Goal: Task Accomplishment & Management: Complete application form

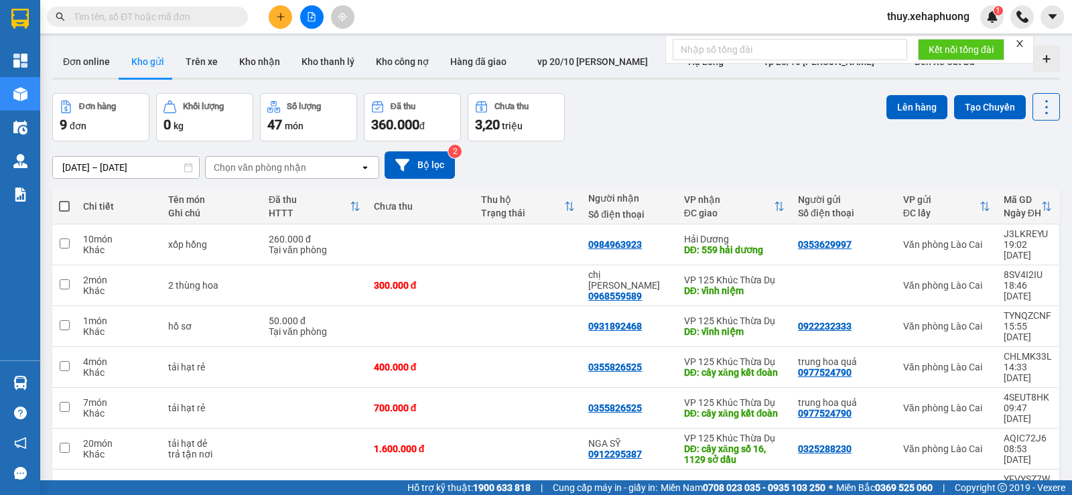
click at [273, 15] on button at bounding box center [280, 16] width 23 height 23
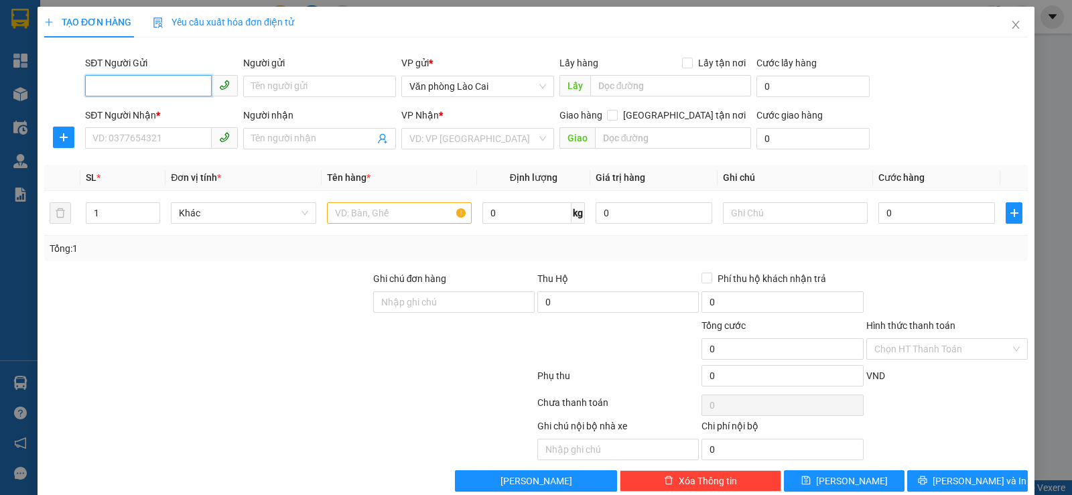
click at [162, 90] on input "SĐT Người Gửi" at bounding box center [148, 85] width 127 height 21
click at [151, 208] on icon "up" at bounding box center [153, 210] width 5 height 5
type input "2"
click at [878, 214] on input "0" at bounding box center [936, 212] width 117 height 21
click at [881, 210] on input "0" at bounding box center [936, 212] width 117 height 21
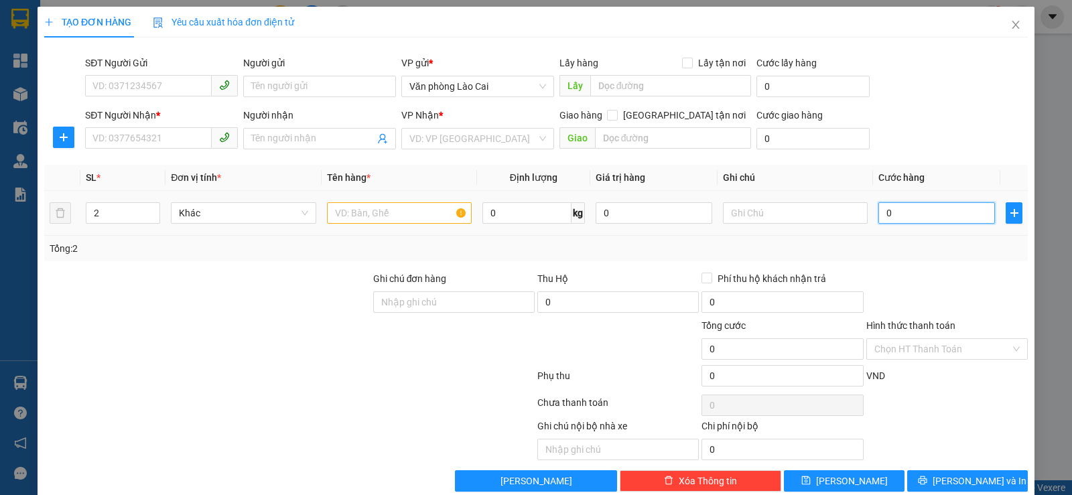
click at [879, 212] on input "0" at bounding box center [936, 212] width 117 height 21
type input "40"
type input "400"
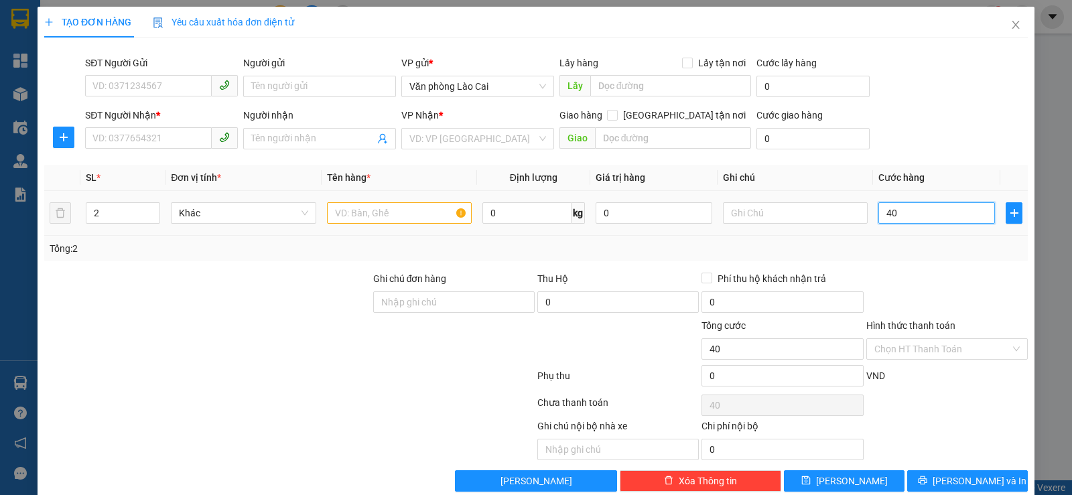
type input "400"
type input "4.000"
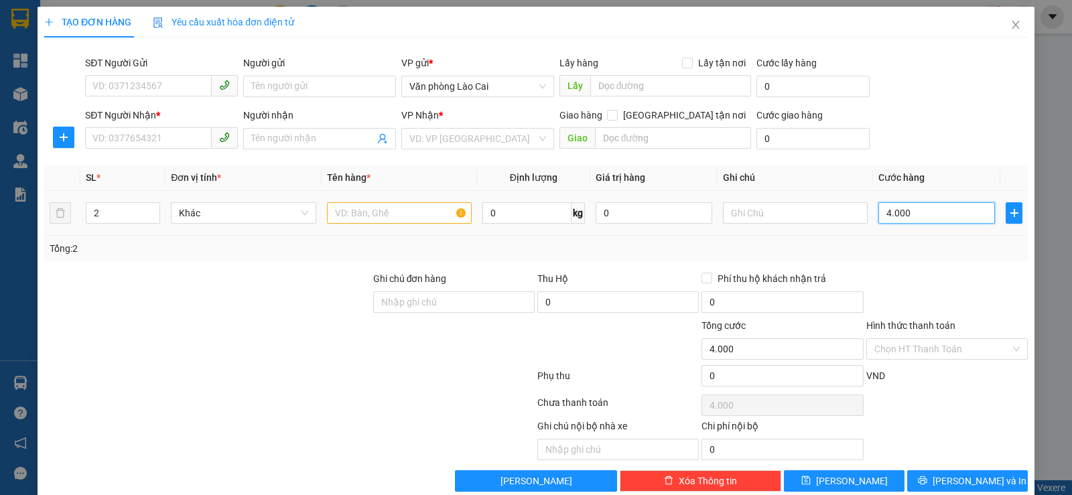
type input "40.000"
type input "400.000"
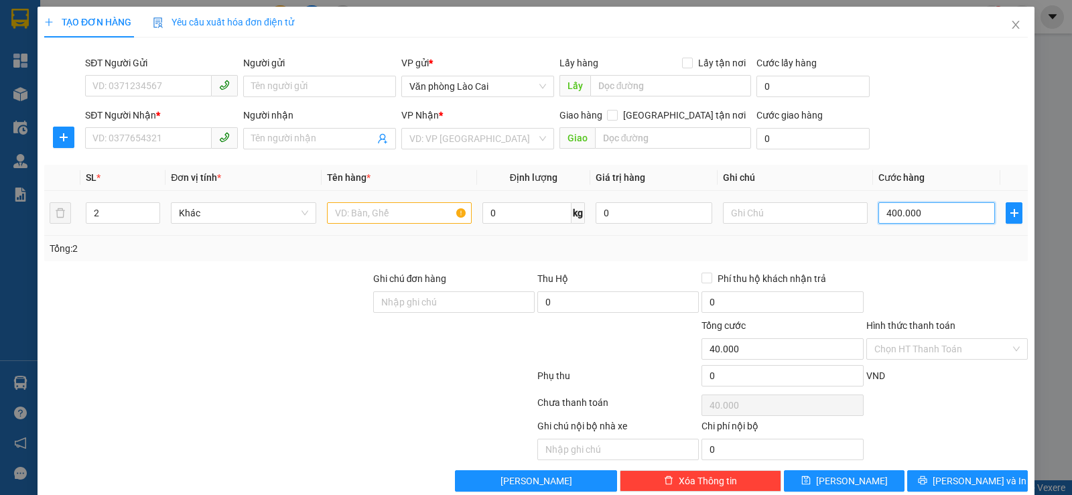
type input "400.000"
click at [115, 81] on input "SĐT Người Gửi" at bounding box center [148, 85] width 127 height 21
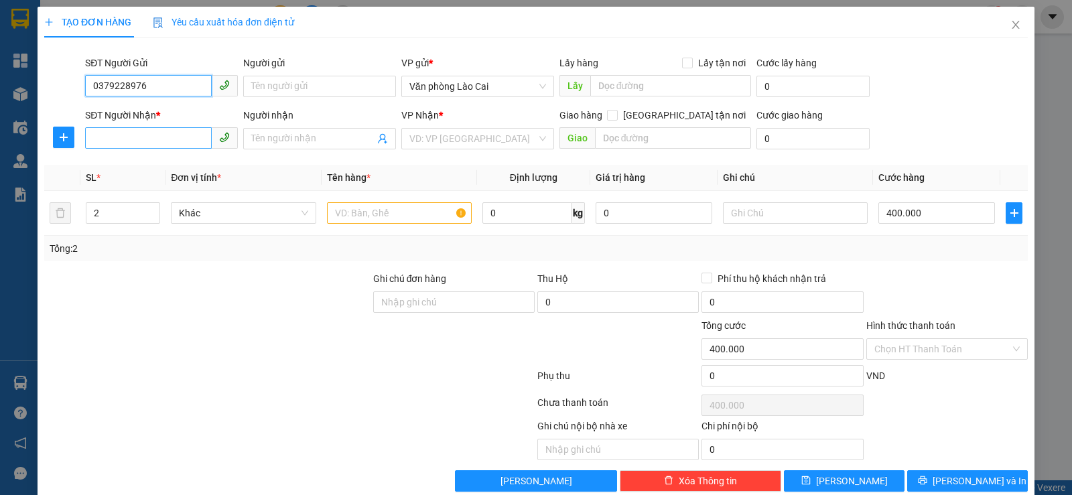
type input "0379228976"
click at [168, 142] on input "SĐT Người Nhận *" at bounding box center [148, 137] width 127 height 21
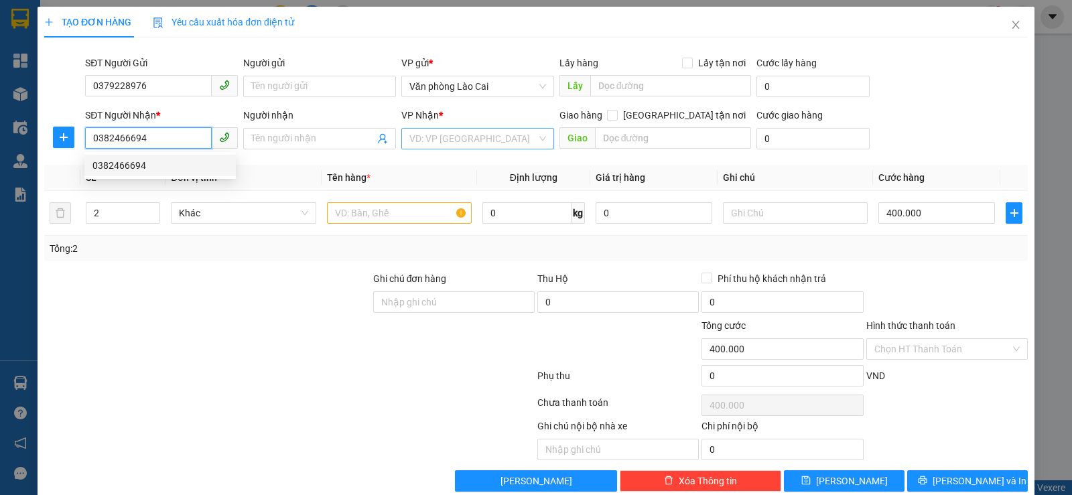
type input "0382466694"
click at [426, 133] on input "search" at bounding box center [472, 139] width 127 height 20
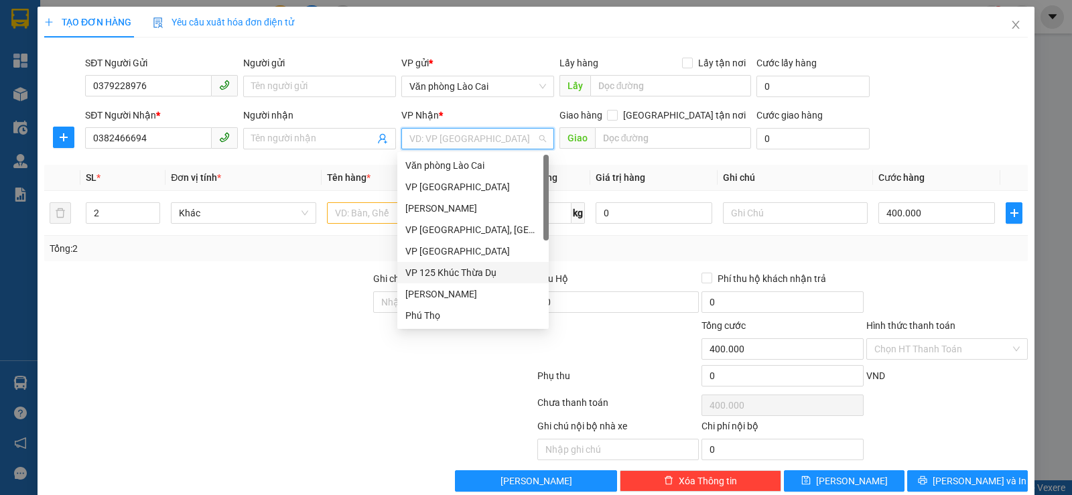
click at [468, 275] on div "VP 125 Khúc Thừa Dụ" at bounding box center [472, 272] width 135 height 15
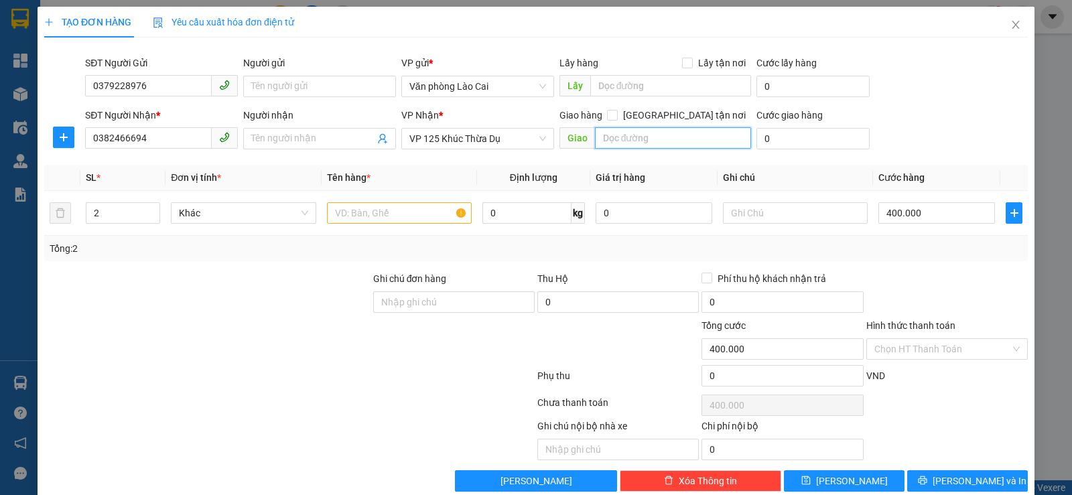
click at [624, 142] on input "text" at bounding box center [673, 137] width 157 height 21
type input "vĩnh niệm"
click at [926, 346] on input "Hình thức thanh toán" at bounding box center [942, 349] width 136 height 20
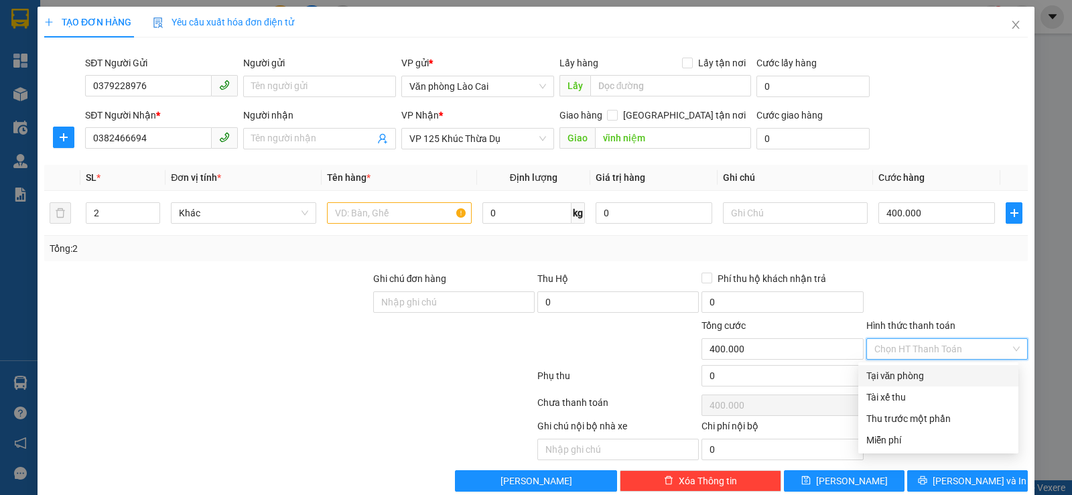
click at [931, 379] on div "Tại văn phòng" at bounding box center [938, 375] width 144 height 15
type input "0"
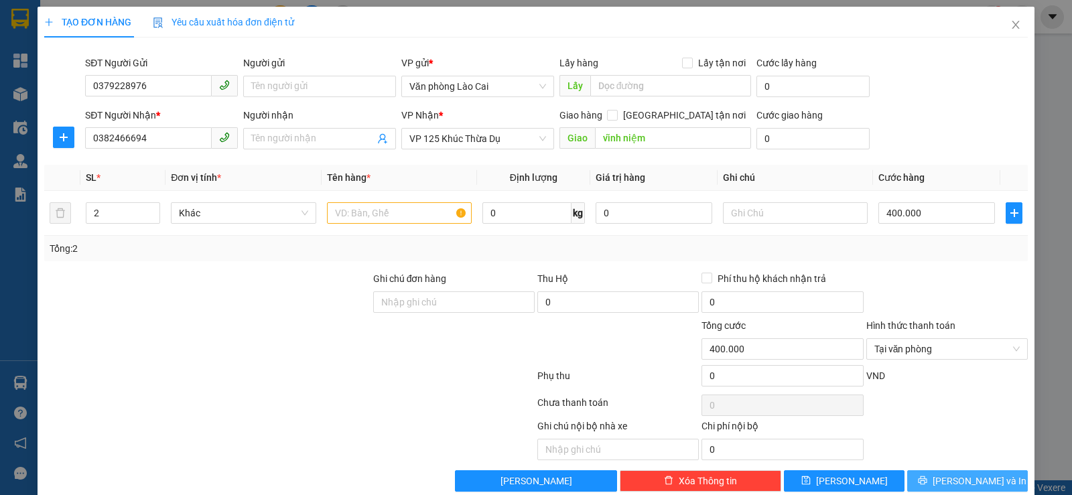
click at [963, 479] on span "Lưu và In" at bounding box center [980, 481] width 94 height 15
click at [338, 212] on input "text" at bounding box center [399, 212] width 145 height 21
type input "2 thùng xx"
click at [949, 476] on span "Lưu và In" at bounding box center [980, 481] width 94 height 15
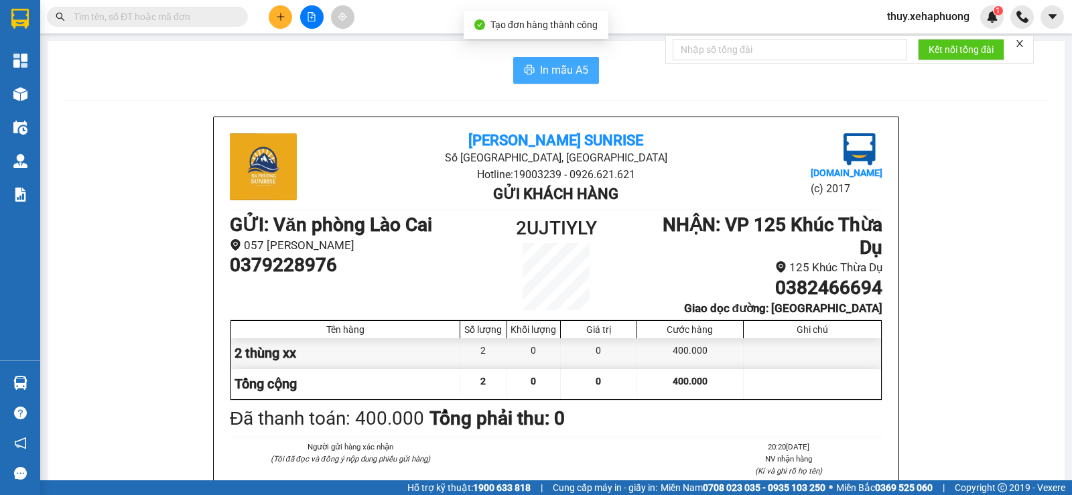
click at [574, 64] on span "In mẫu A5" at bounding box center [564, 70] width 48 height 17
